Goal: Communication & Community: Answer question/provide support

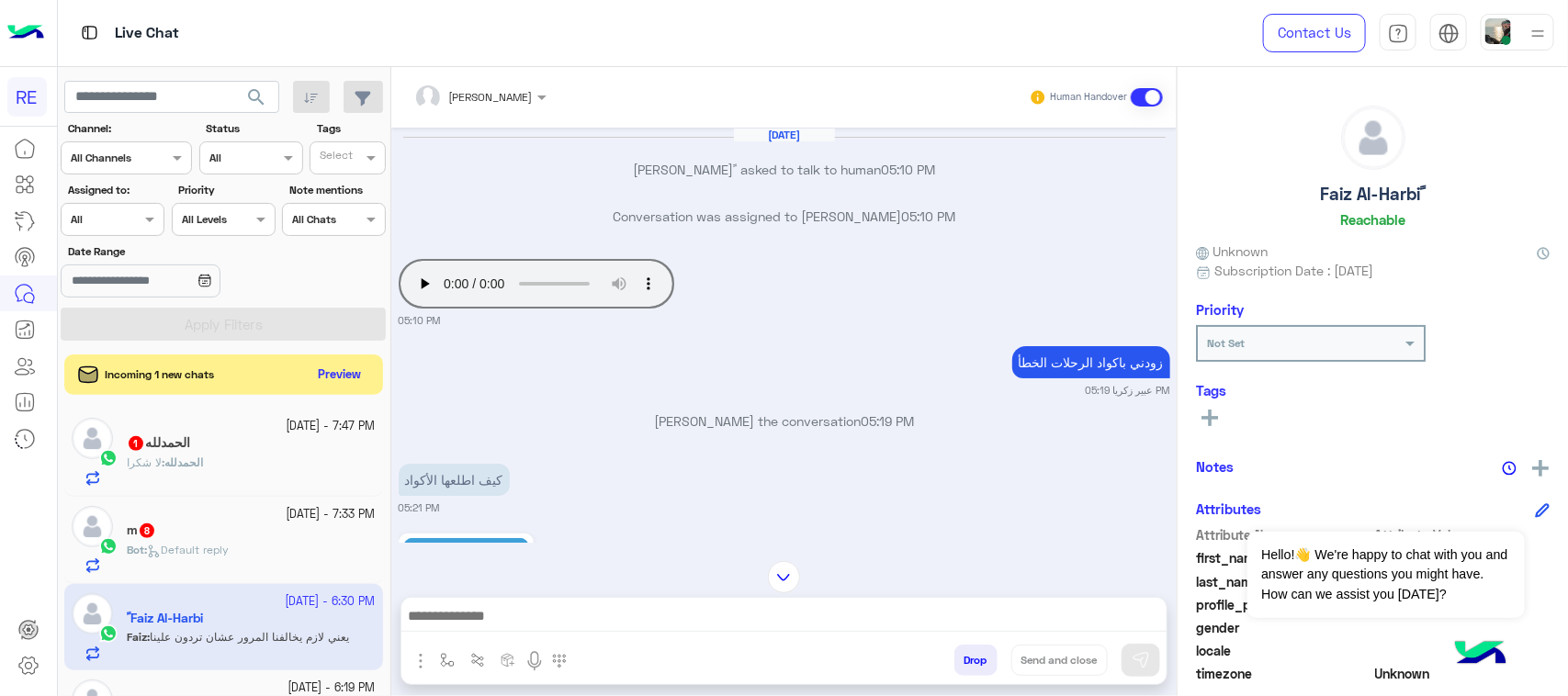
scroll to position [699, 0]
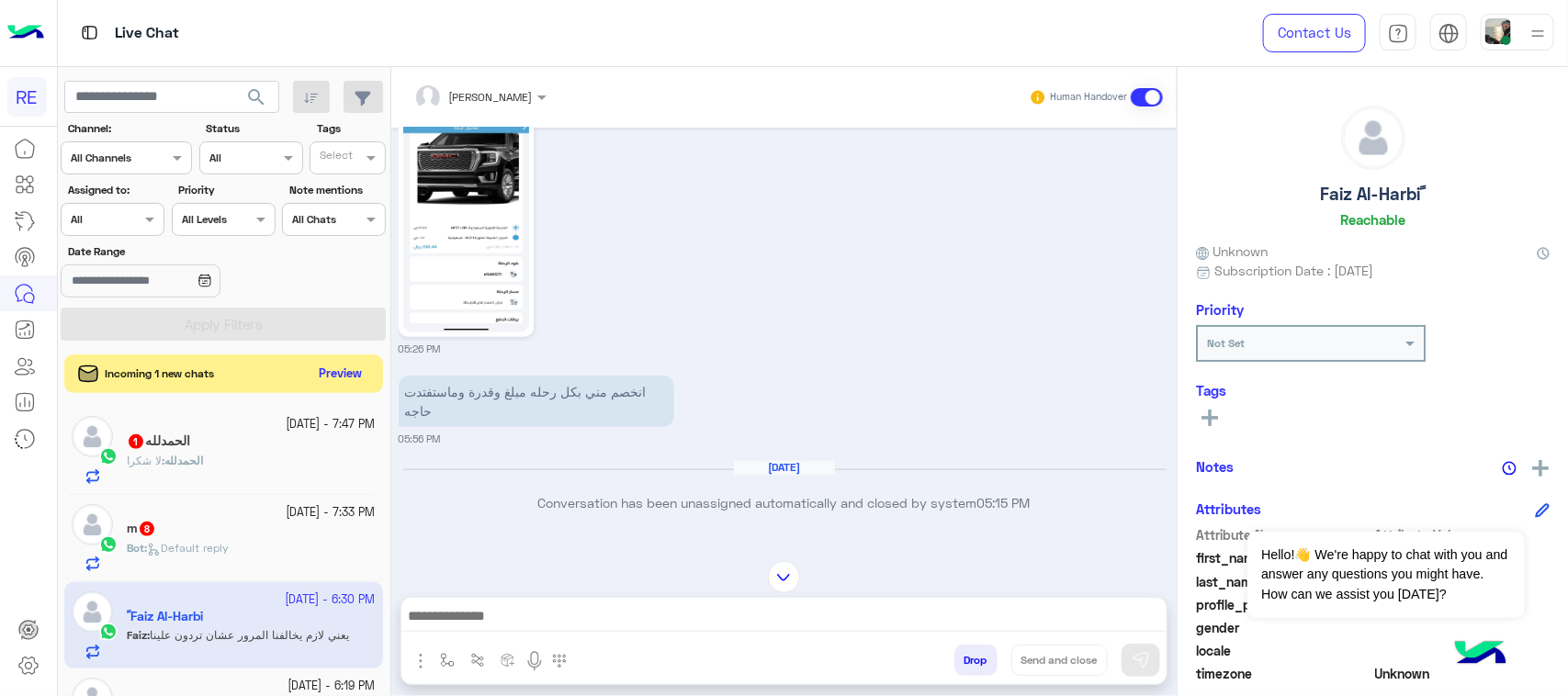
click at [329, 367] on button "Preview" at bounding box center [341, 374] width 57 height 25
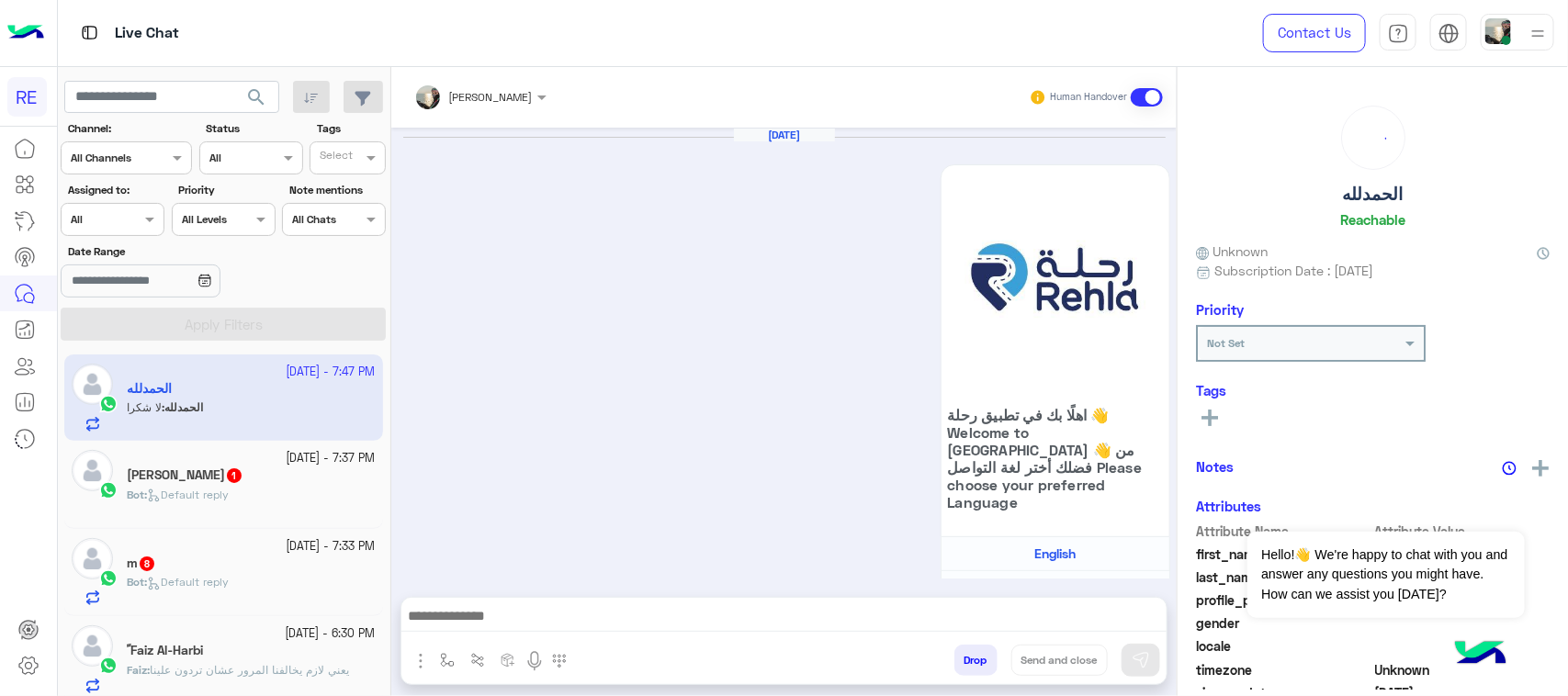
scroll to position [2604, 0]
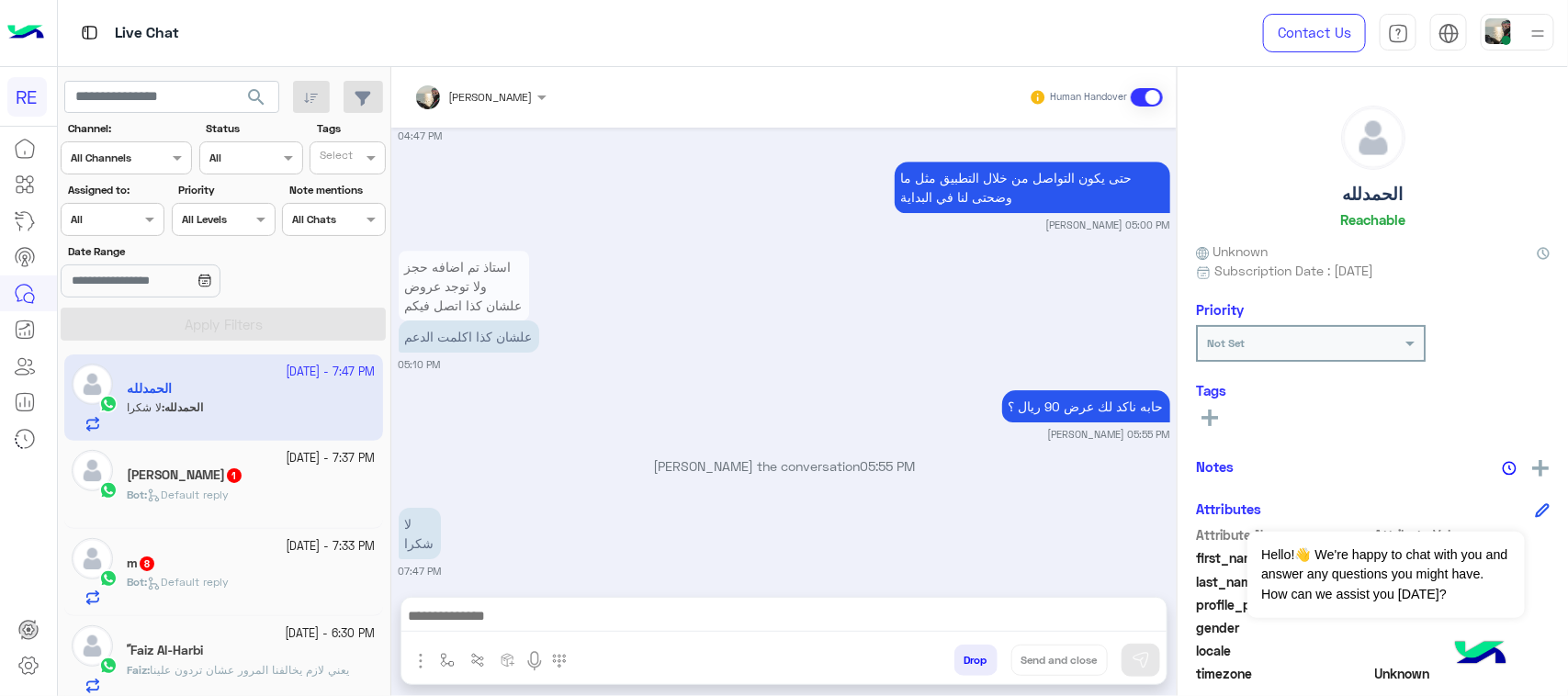
click at [276, 497] on div "Bot : Default reply" at bounding box center [251, 503] width 249 height 33
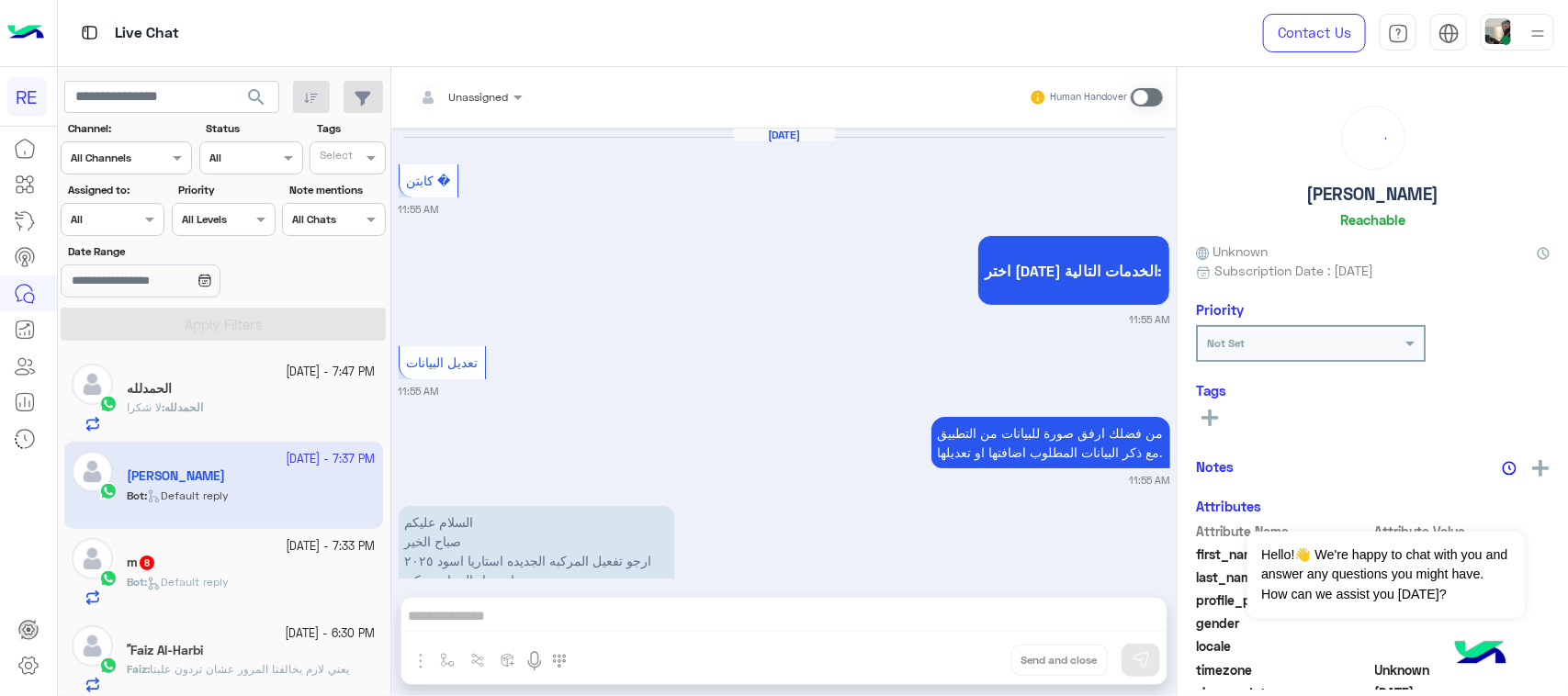
scroll to position [2446, 0]
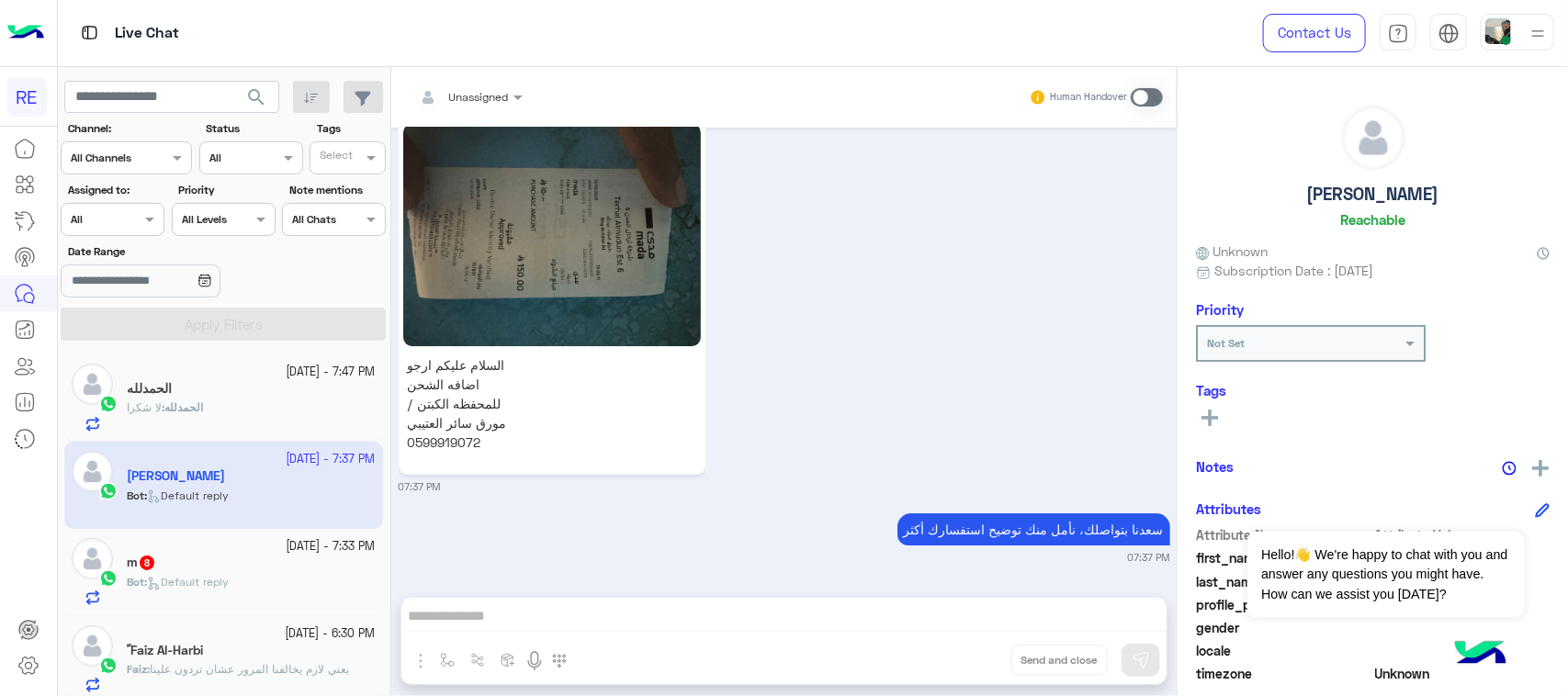
click at [1142, 99] on span at bounding box center [1146, 97] width 33 height 19
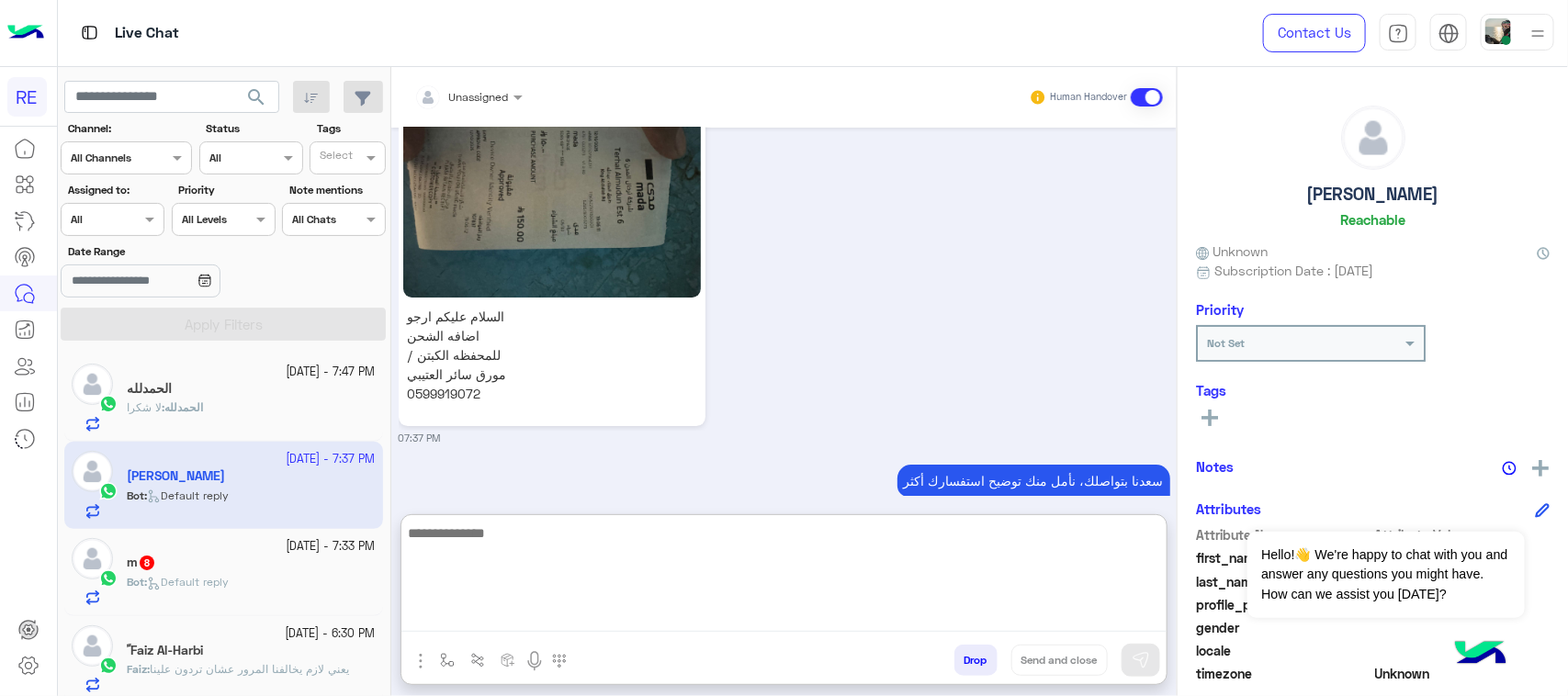
click at [790, 621] on textarea at bounding box center [784, 578] width 765 height 111
type textarea "********"
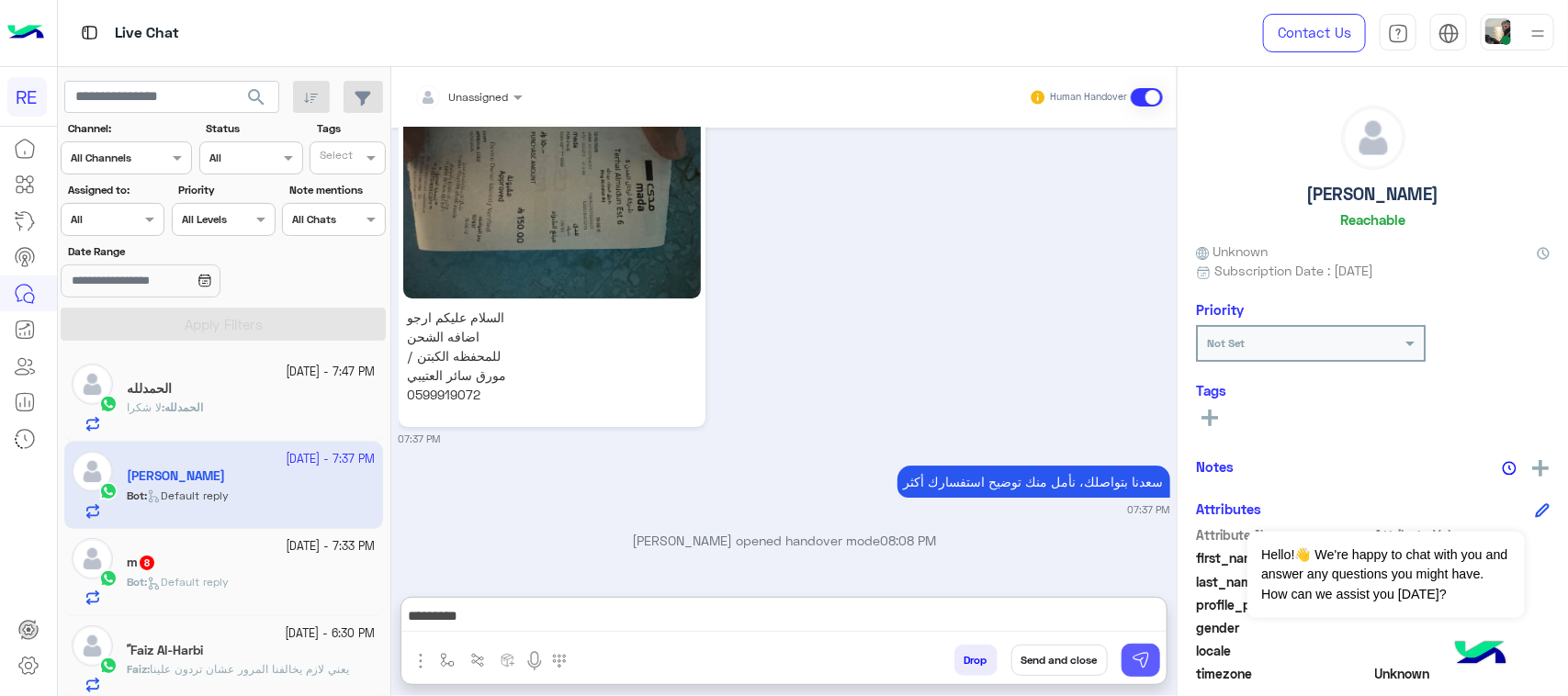
click at [1133, 657] on img at bounding box center [1140, 660] width 19 height 19
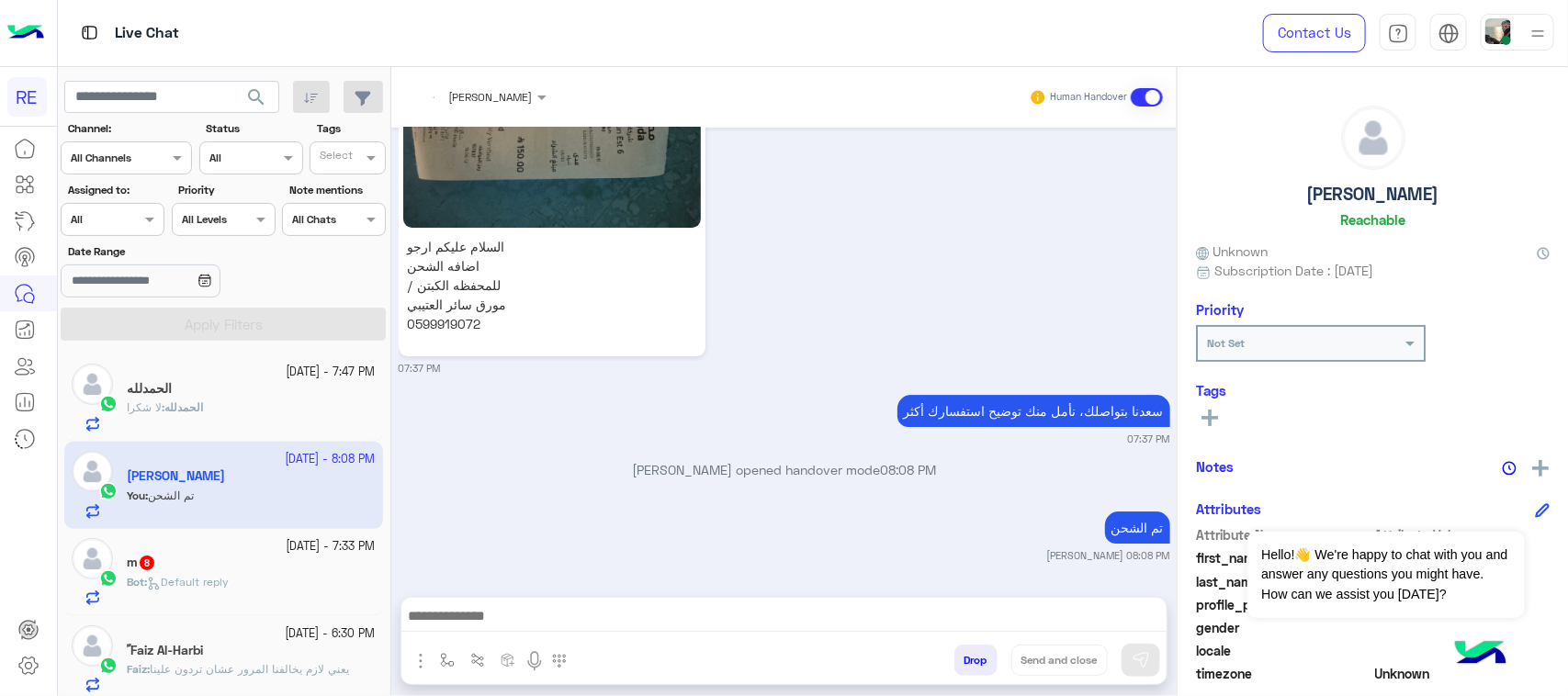
scroll to position [2611, 0]
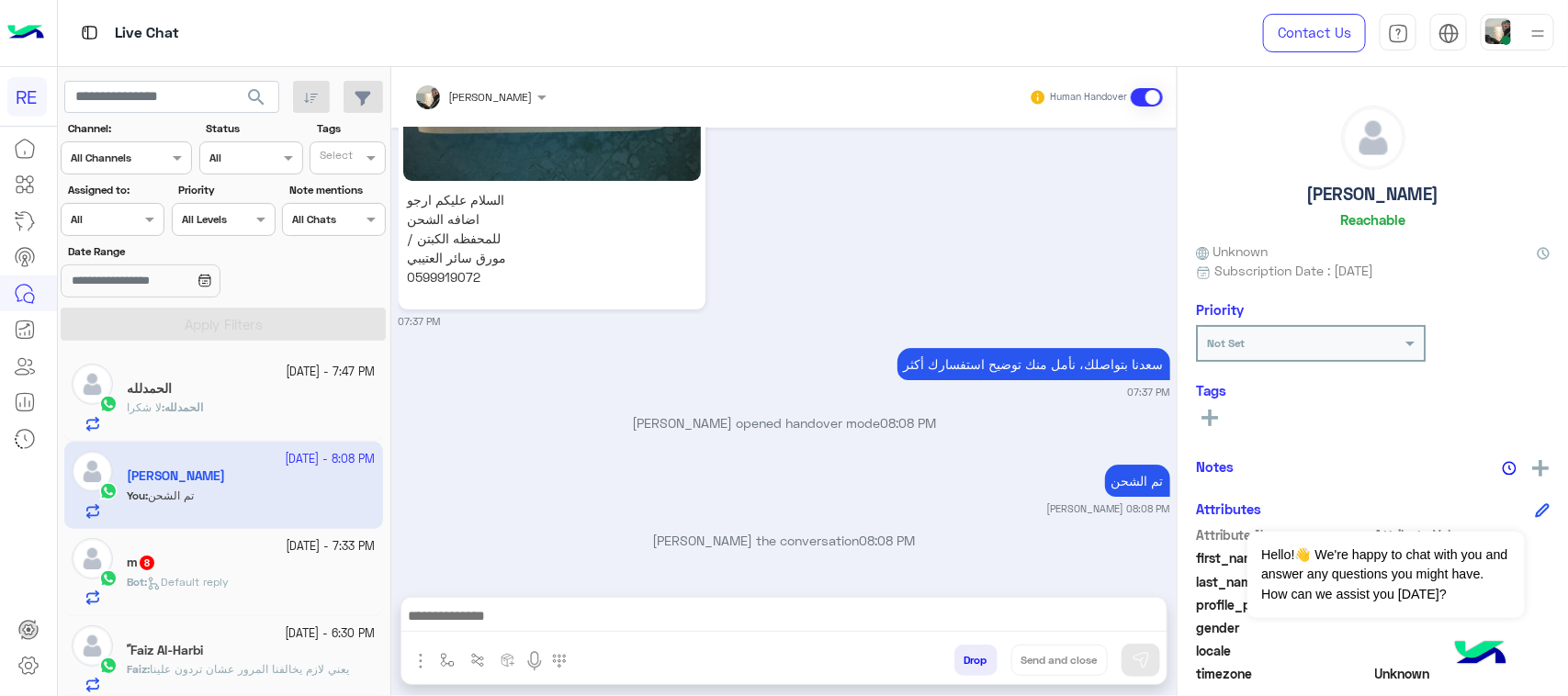
click at [203, 585] on span "Default reply" at bounding box center [188, 582] width 82 height 14
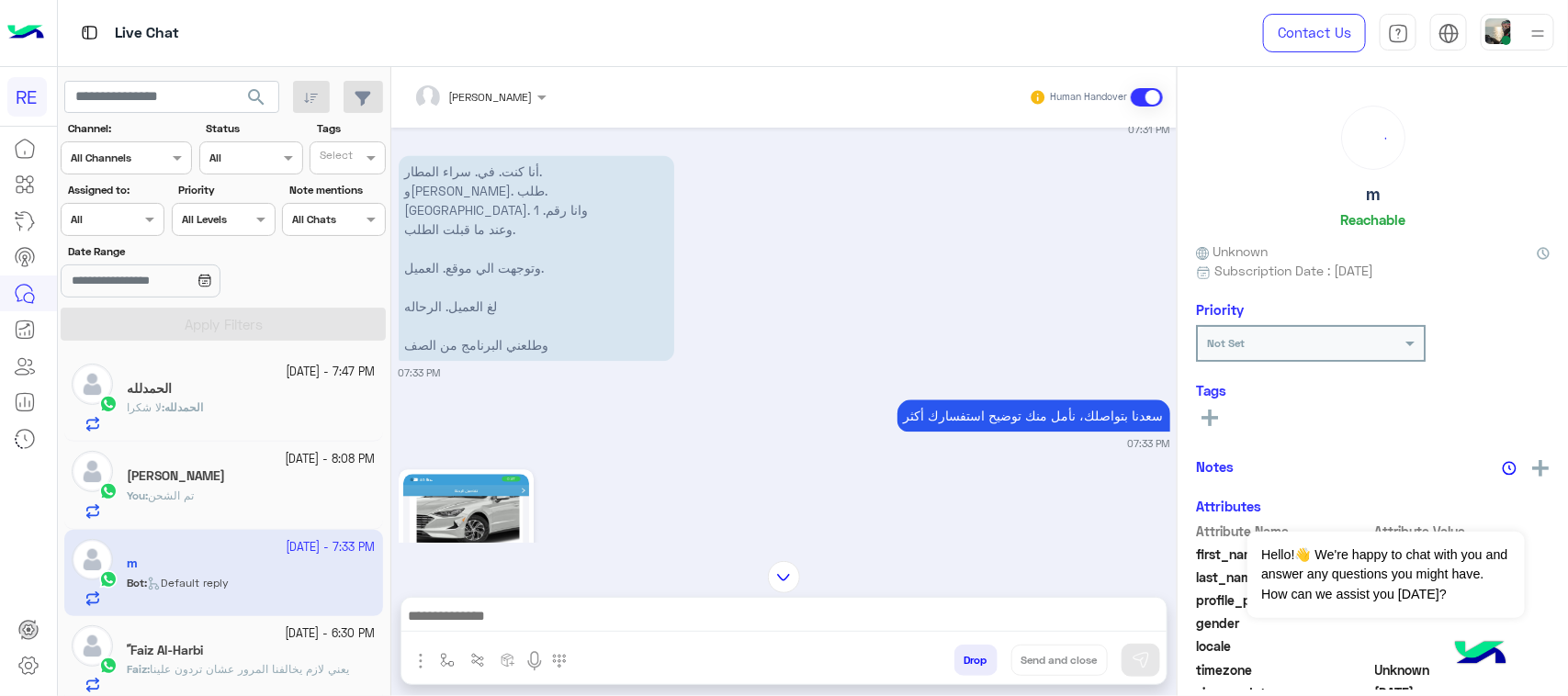
scroll to position [1742, 0]
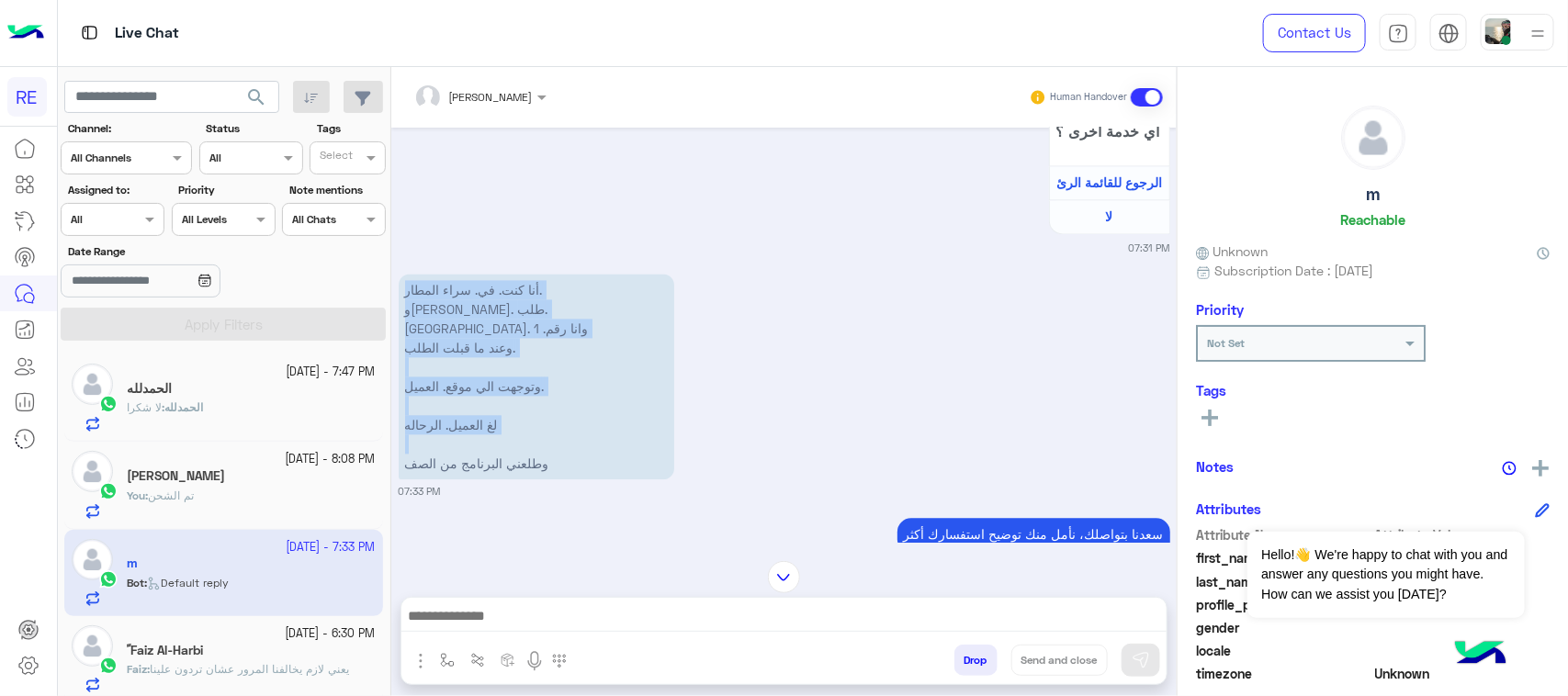
drag, startPoint x: 557, startPoint y: 263, endPoint x: 400, endPoint y: 446, distance: 241.1
click at [400, 446] on div "أنا كنت. في. سراء المطار. وجاني. طلب. [GEOGRAPHIC_DATA]. وانا رقم. 1 وعند ما قب…" at bounding box center [588, 377] width 380 height 215
click at [535, 377] on p "أنا كنت. في. سراء المطار. وجاني. طلب. [GEOGRAPHIC_DATA]. وانا رقم. 1 وعند ما قب…" at bounding box center [536, 376] width 275 height 205
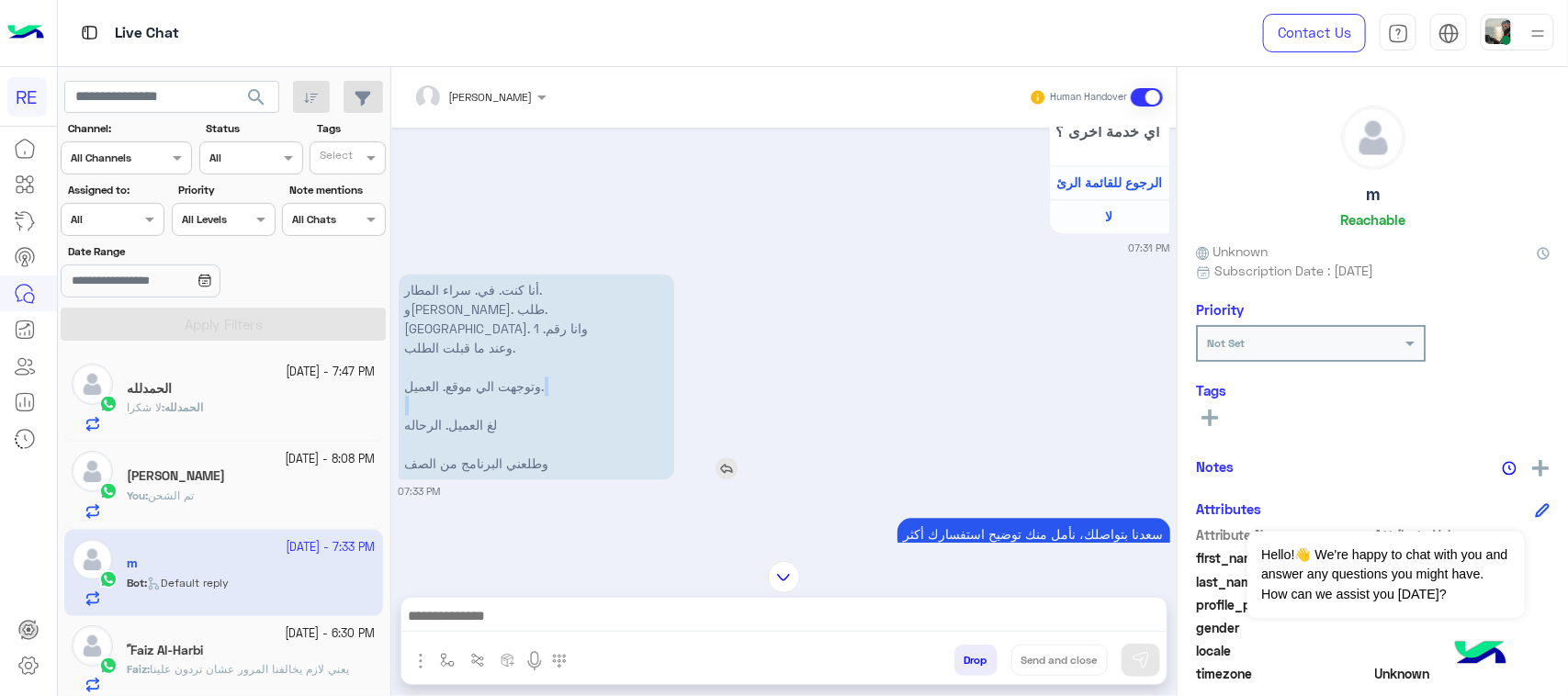
click at [535, 377] on p "أنا كنت. في. سراء المطار. وجاني. طلب. [GEOGRAPHIC_DATA]. وانا رقم. 1 وعند ما قب…" at bounding box center [536, 376] width 275 height 205
